Goal: Task Accomplishment & Management: Use online tool/utility

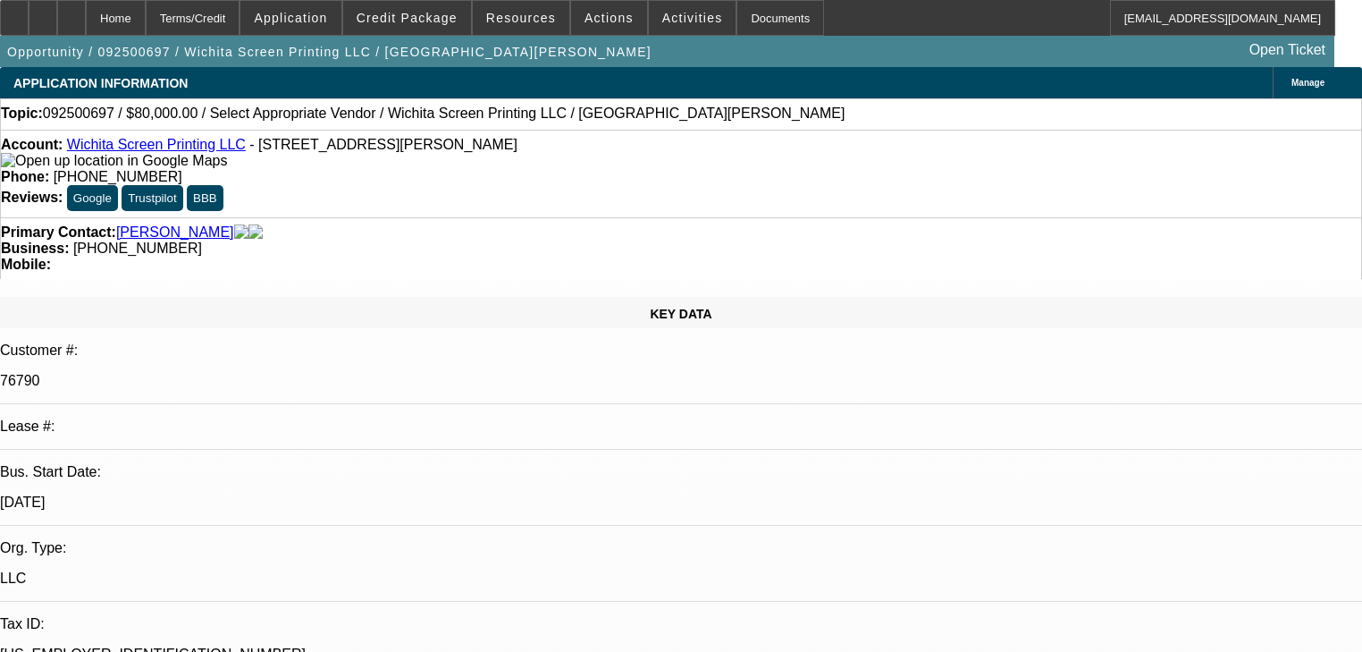
select select "0"
select select "2"
select select "0.1"
select select "4"
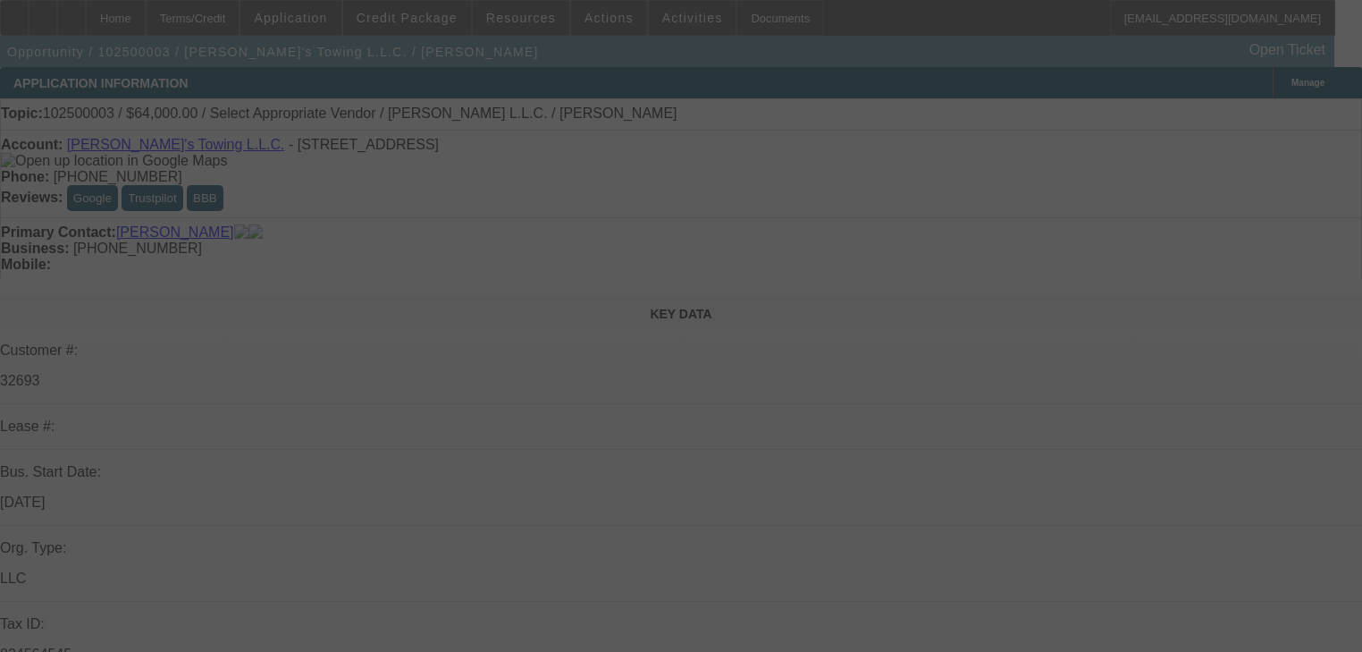
select select "0"
select select "2"
select select "0.1"
select select "4"
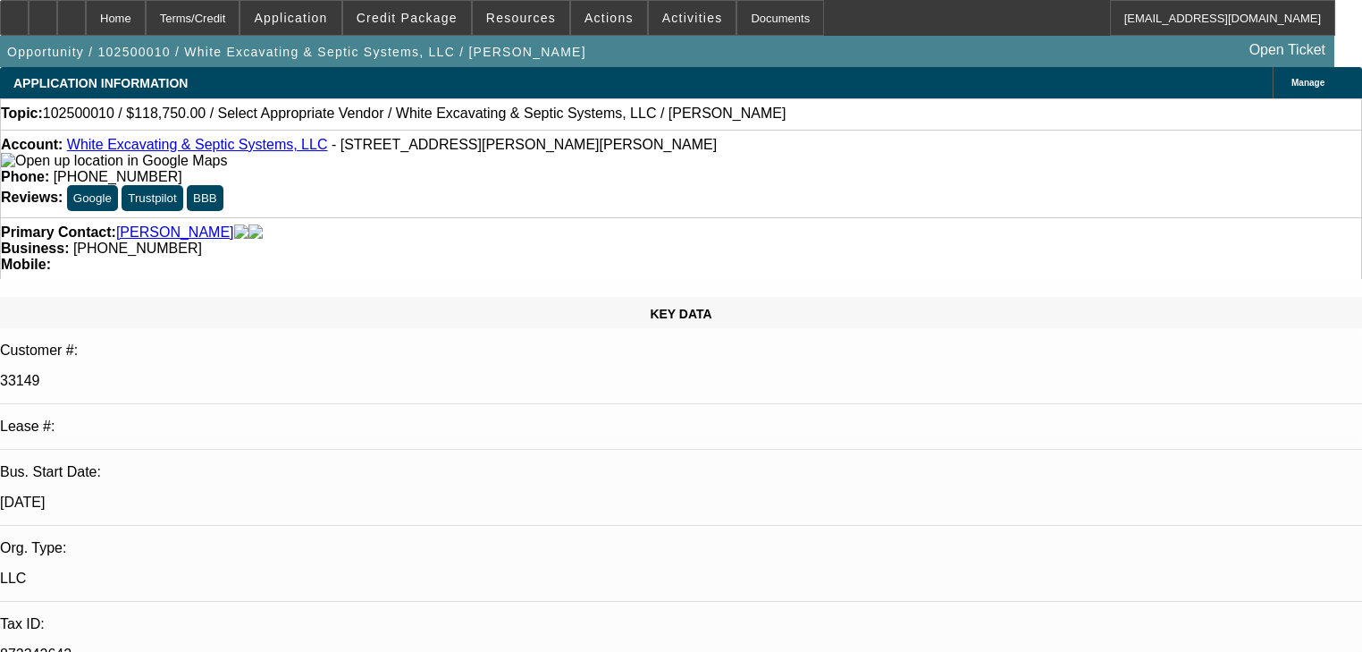
select select "0"
select select "6"
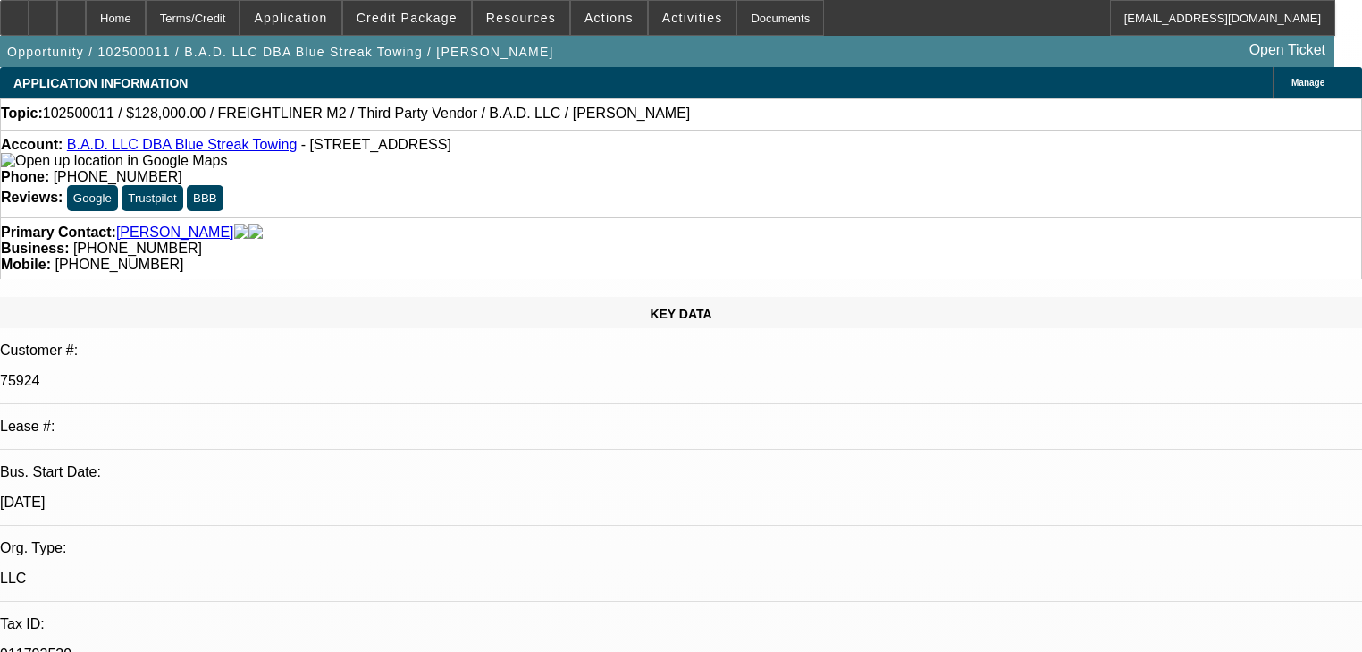
select select "0.2"
select select "2"
select select "0"
select select "6"
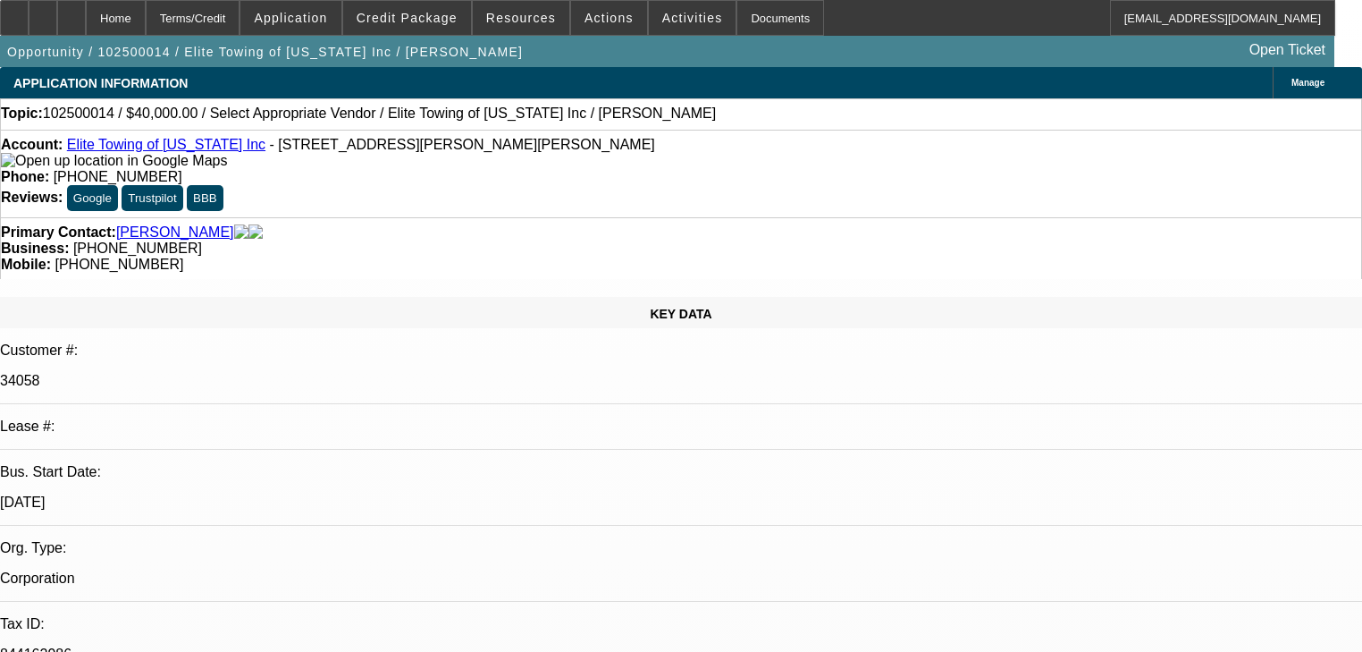
select select "0.2"
select select "2"
select select "0"
select select "6"
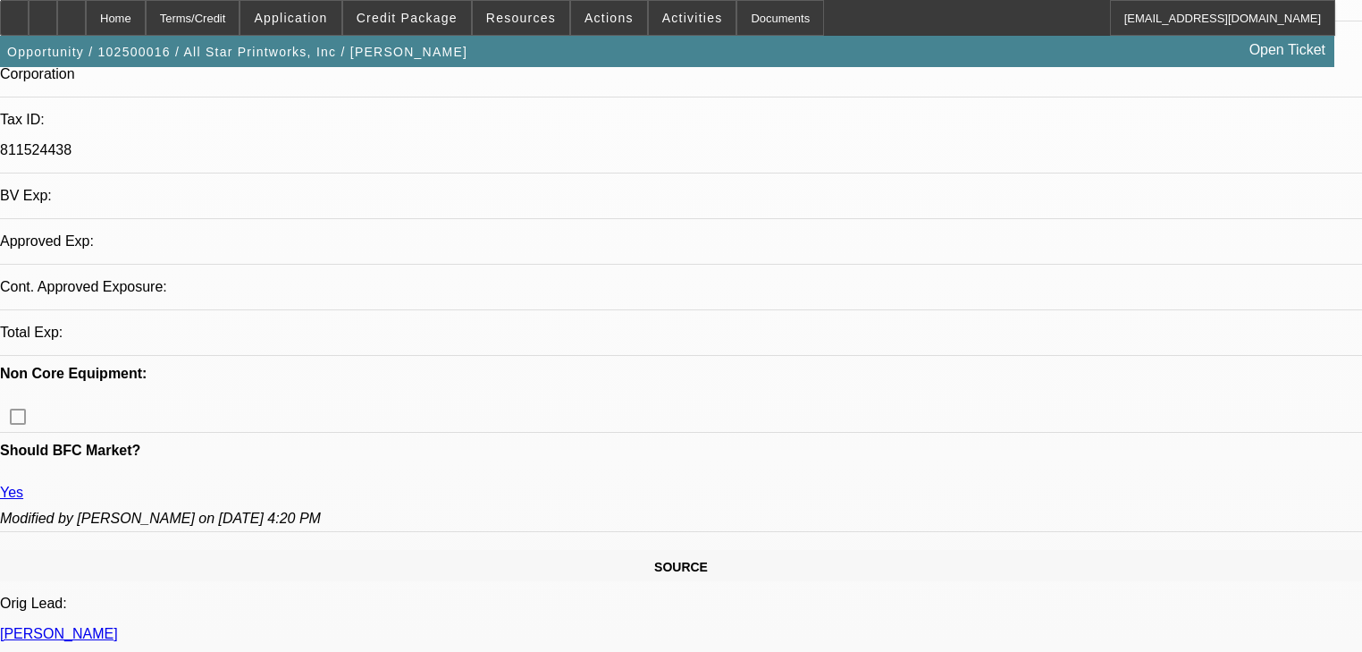
select select "0"
select select "2"
select select "0.1"
select select "4"
